Goal: Information Seeking & Learning: Learn about a topic

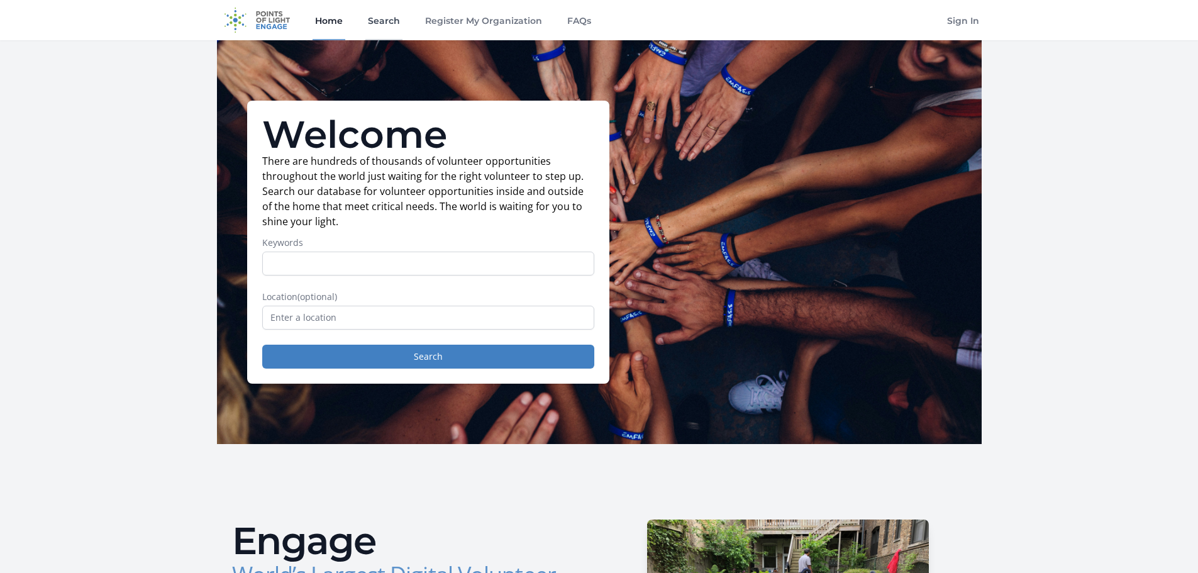
click at [396, 14] on link "Search" at bounding box center [383, 20] width 37 height 40
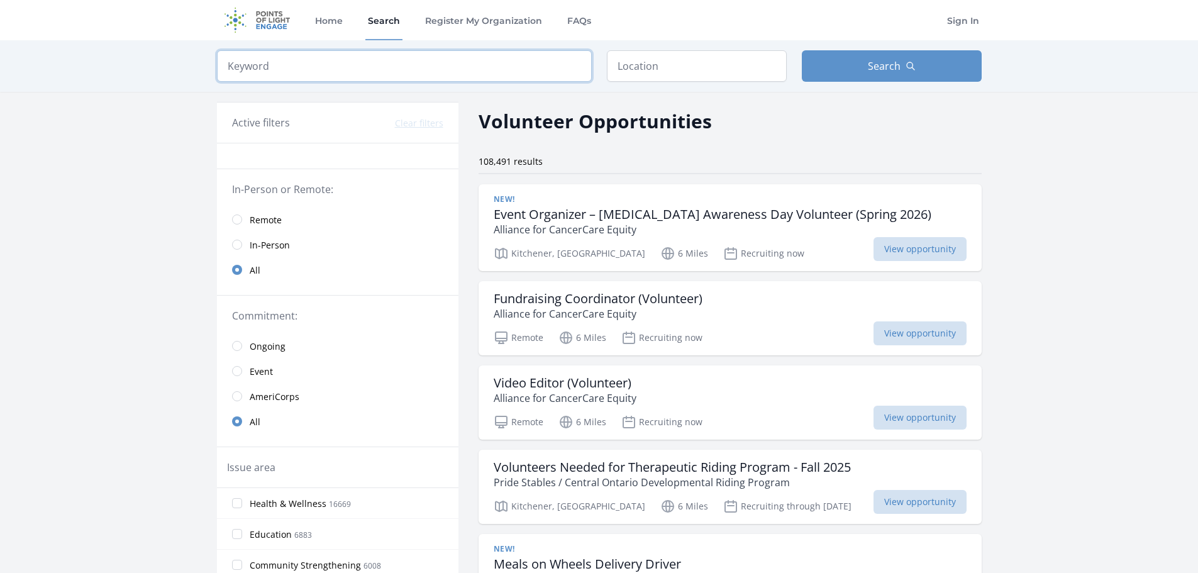
click at [316, 69] on input "search" at bounding box center [404, 65] width 375 height 31
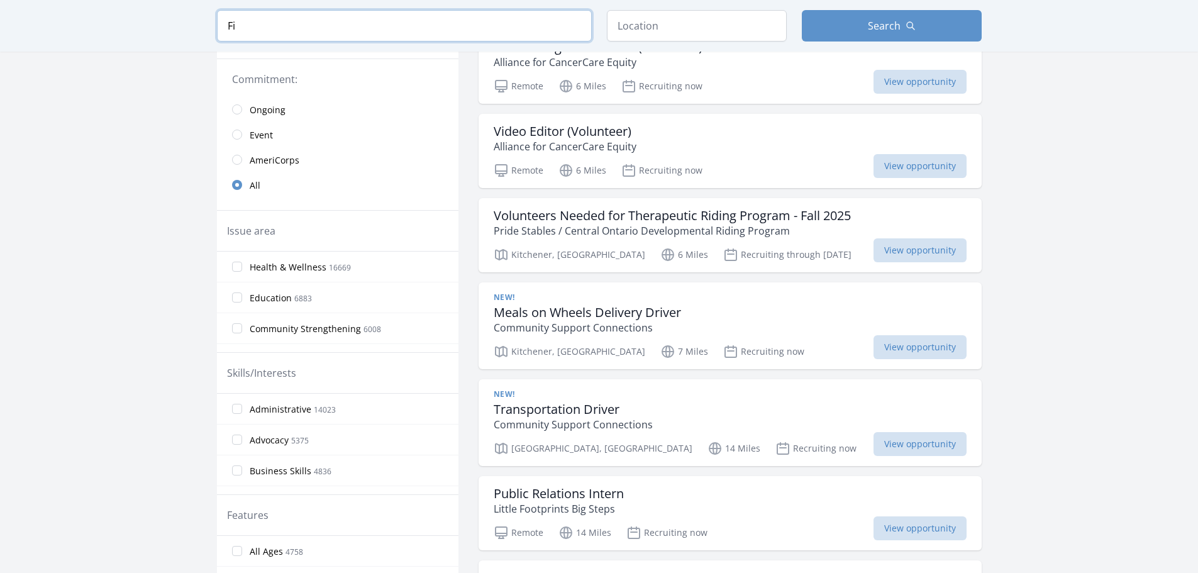
scroll to position [267, 0]
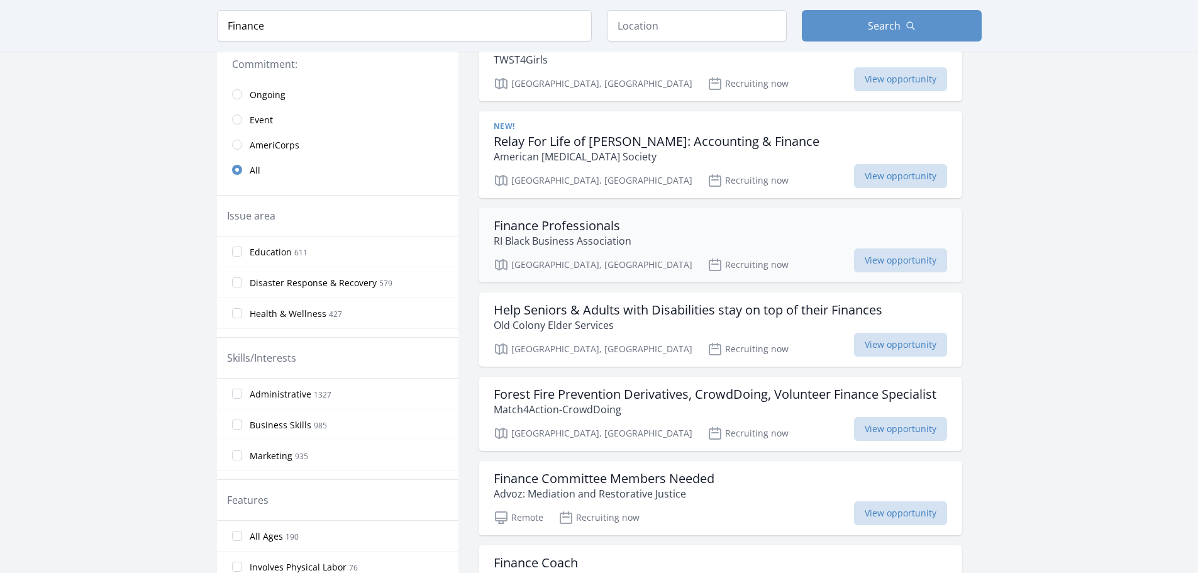
click at [698, 232] on div "Finance Professionals RI Black Business Association" at bounding box center [720, 233] width 453 height 30
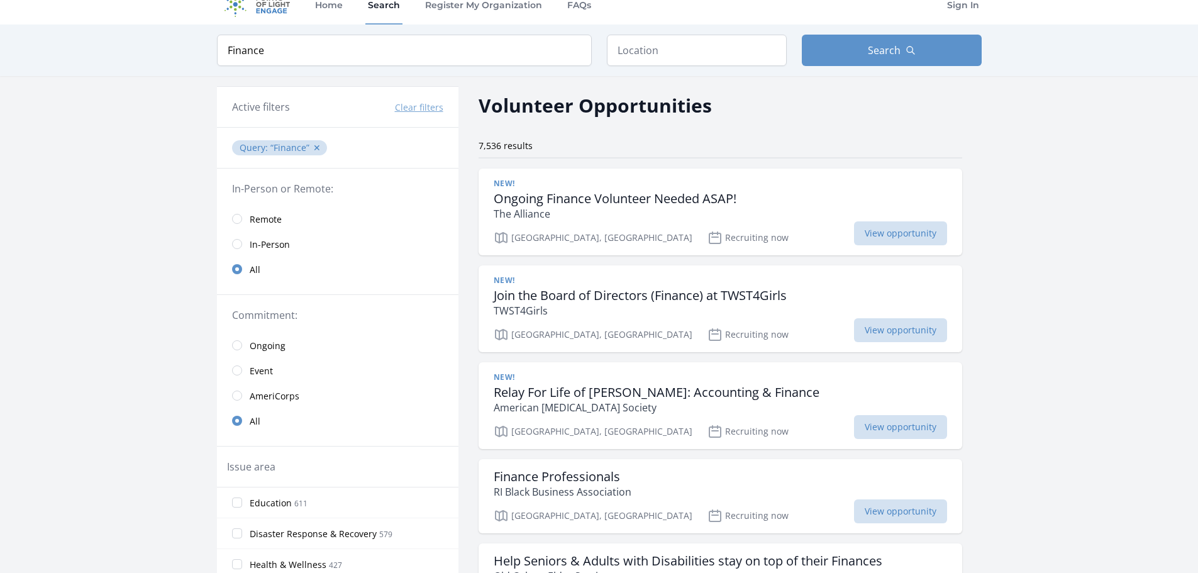
scroll to position [15, 0]
click at [274, 216] on span "Remote" at bounding box center [266, 220] width 32 height 13
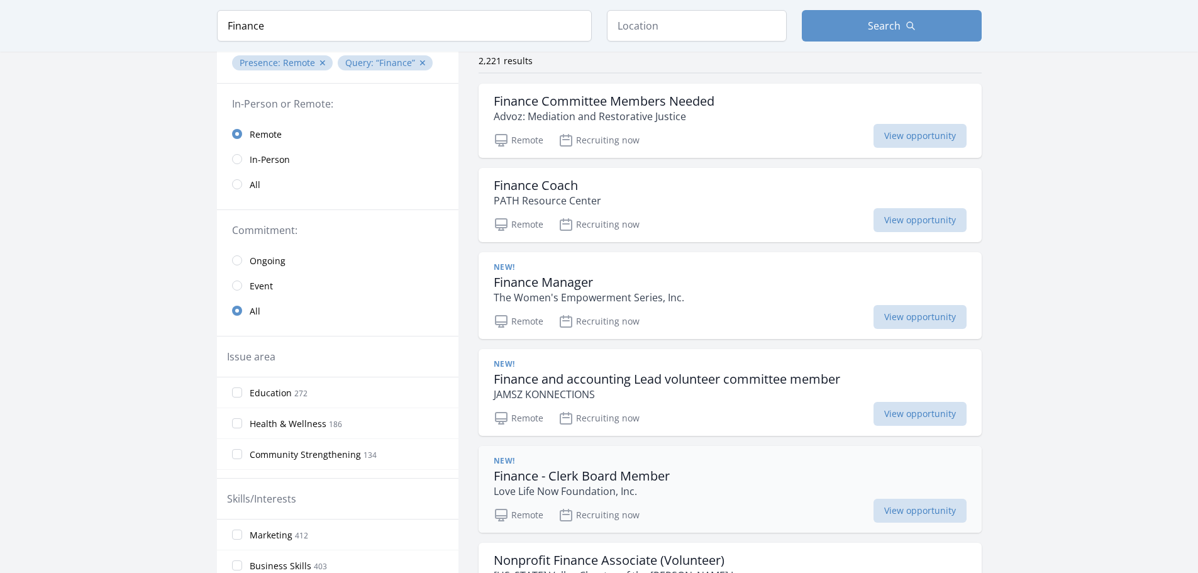
scroll to position [78, 0]
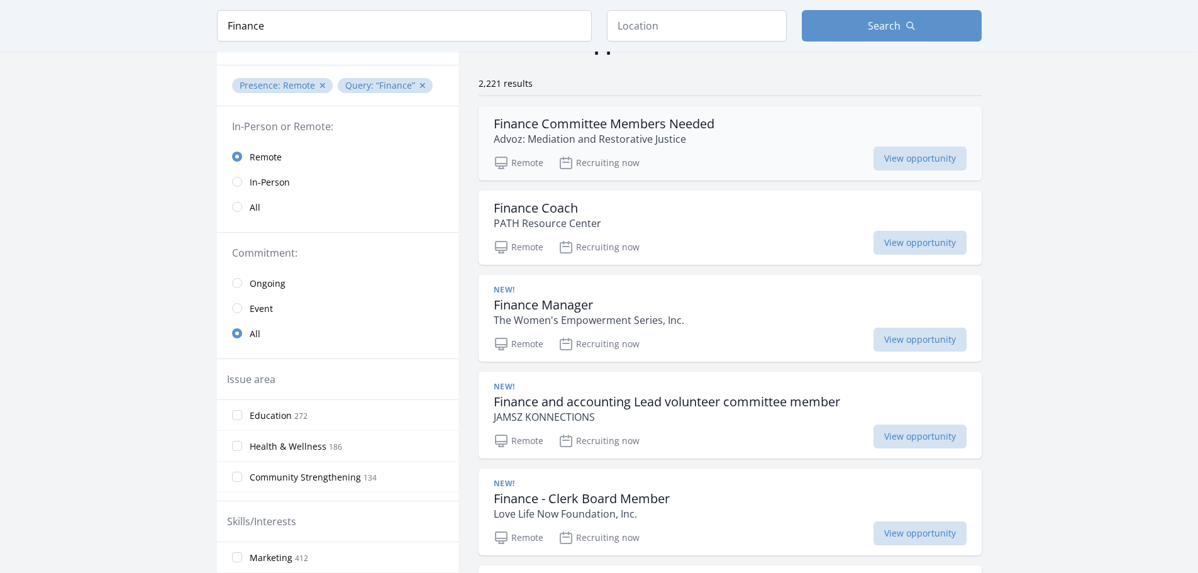
click at [787, 148] on div "Finance Committee Members Needed Advoz: Mediation and Restorative Justice Remot…" at bounding box center [730, 143] width 503 height 74
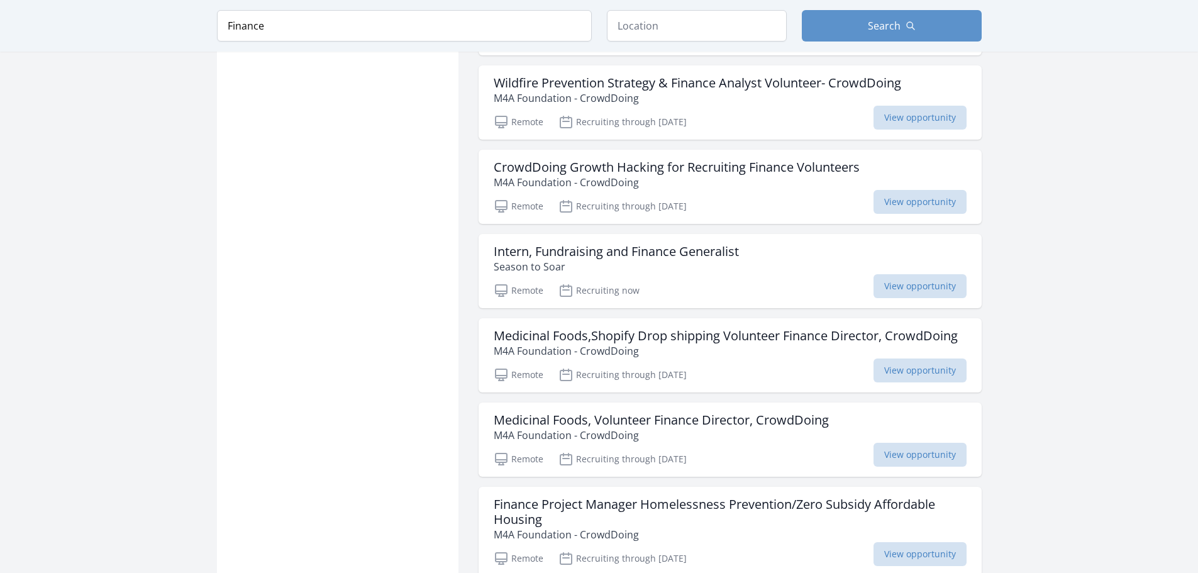
scroll to position [1084, 0]
drag, startPoint x: 357, startPoint y: 25, endPoint x: 240, endPoint y: 31, distance: 117.1
click at [242, 30] on input "Finance" at bounding box center [404, 25] width 375 height 31
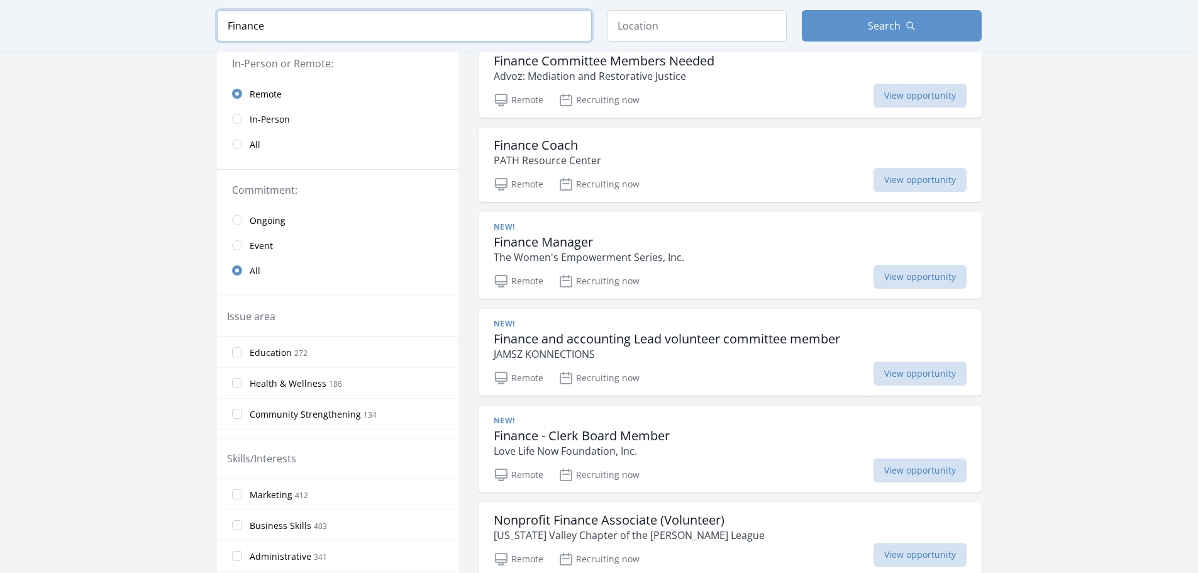
scroll to position [78, 0]
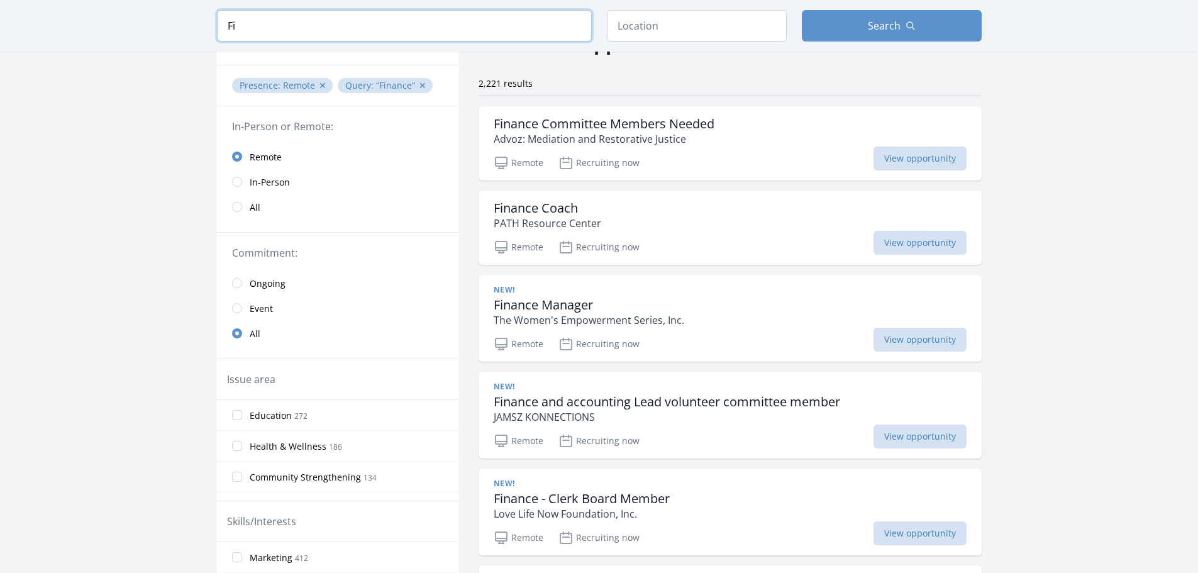
type input "F"
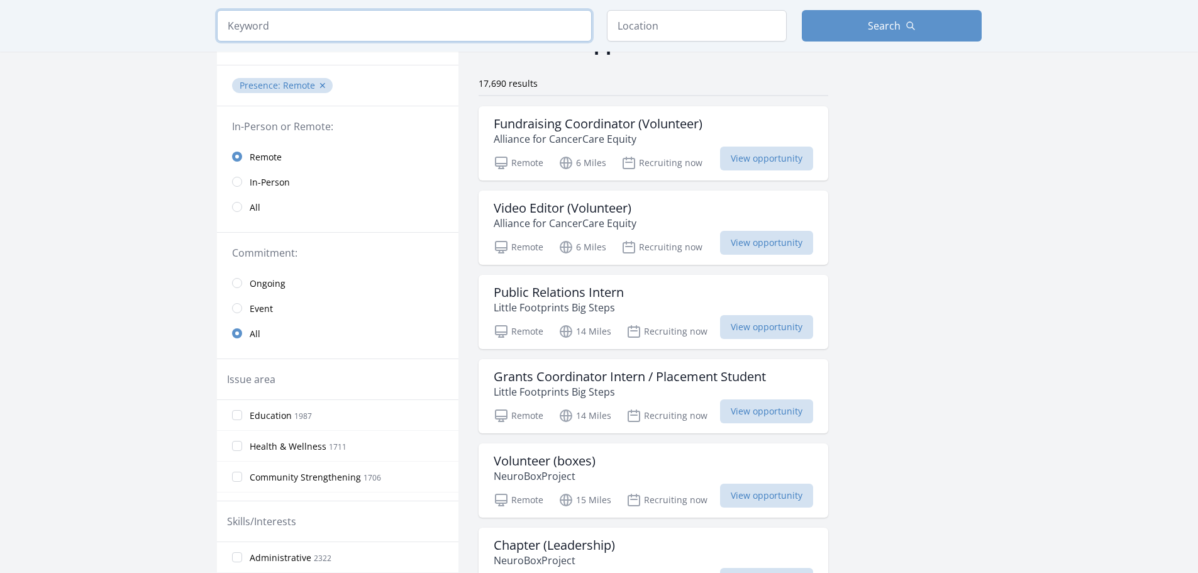
type input "D"
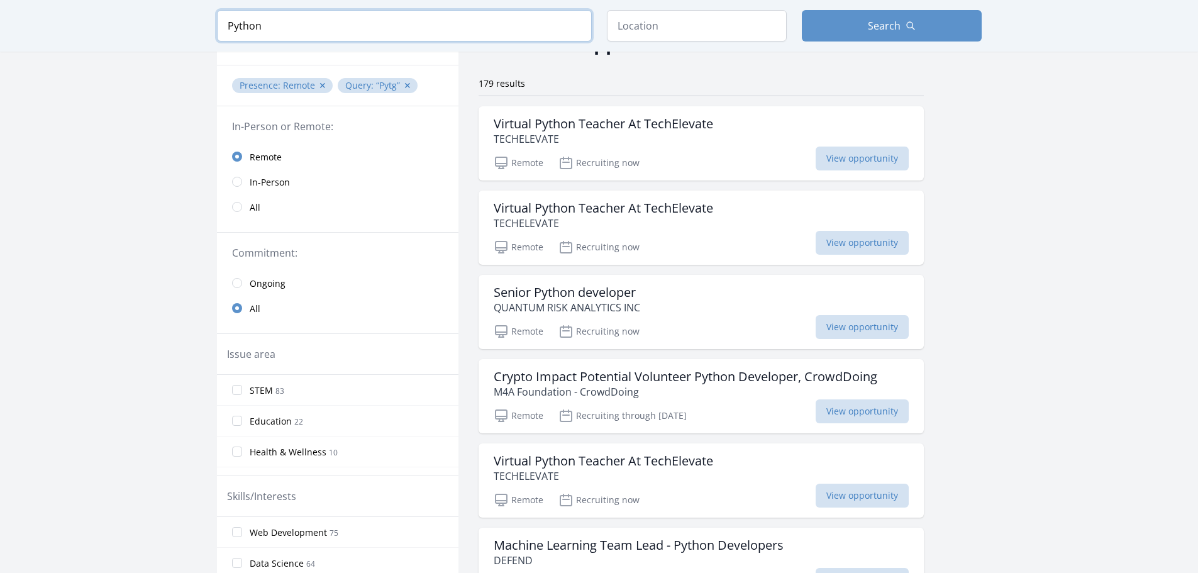
type input "Python"
click button "submit" at bounding box center [0, 0] width 0 height 0
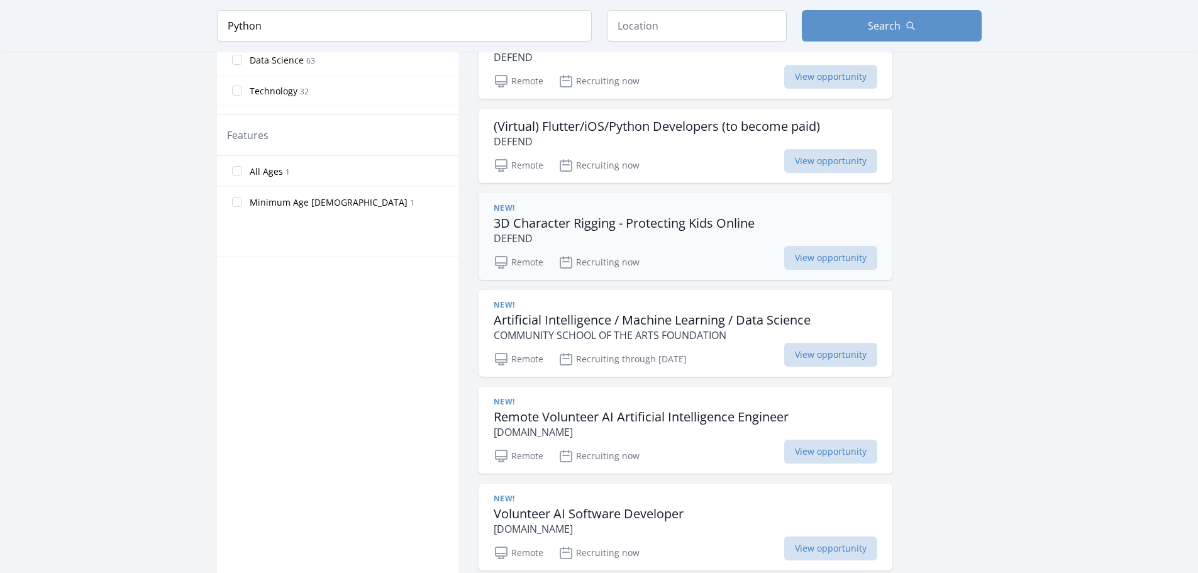
scroll to position [707, 0]
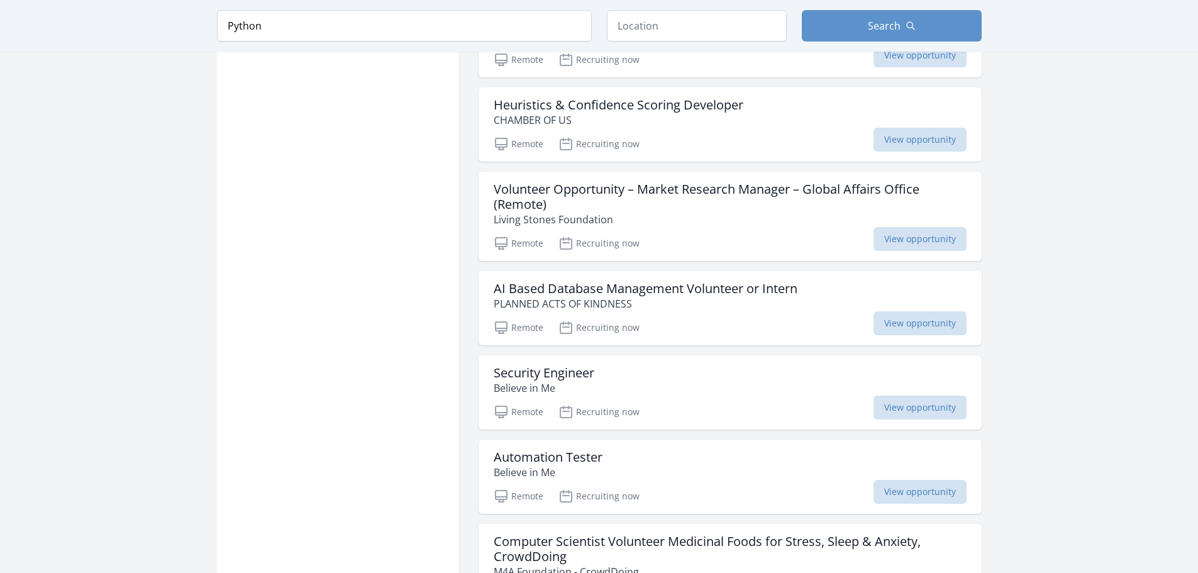
scroll to position [2027, 0]
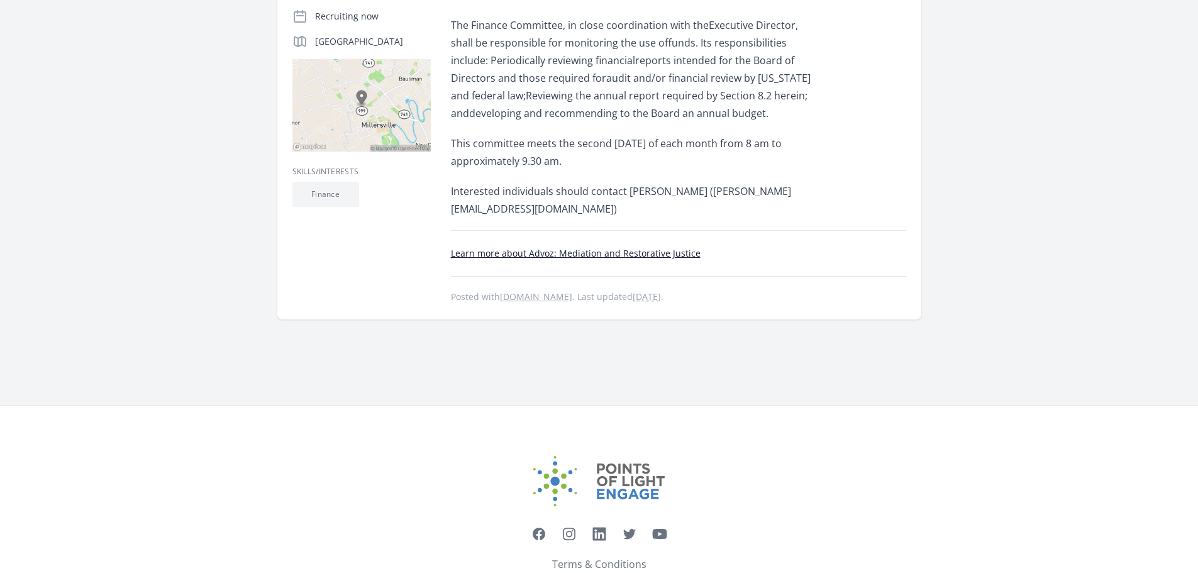
scroll to position [311, 0]
